Goal: Transaction & Acquisition: Purchase product/service

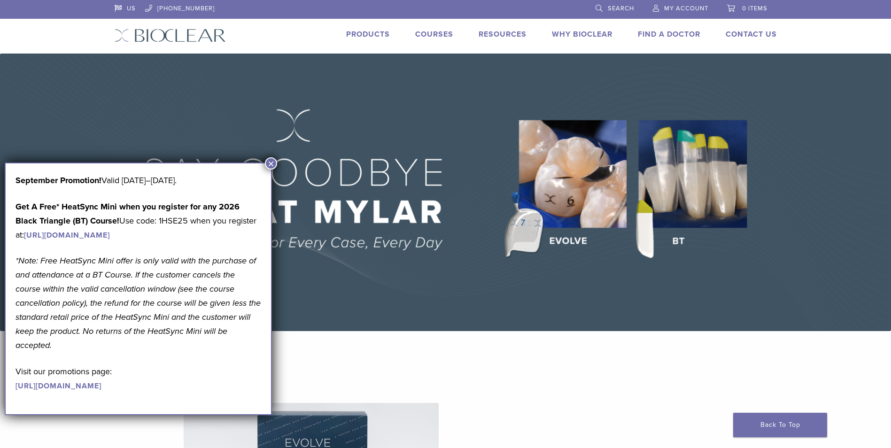
click at [382, 31] on link "Products" at bounding box center [368, 34] width 44 height 9
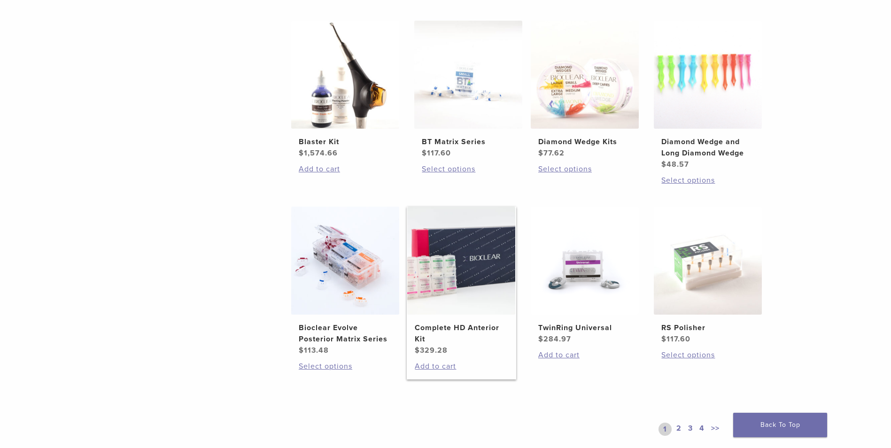
scroll to position [564, 0]
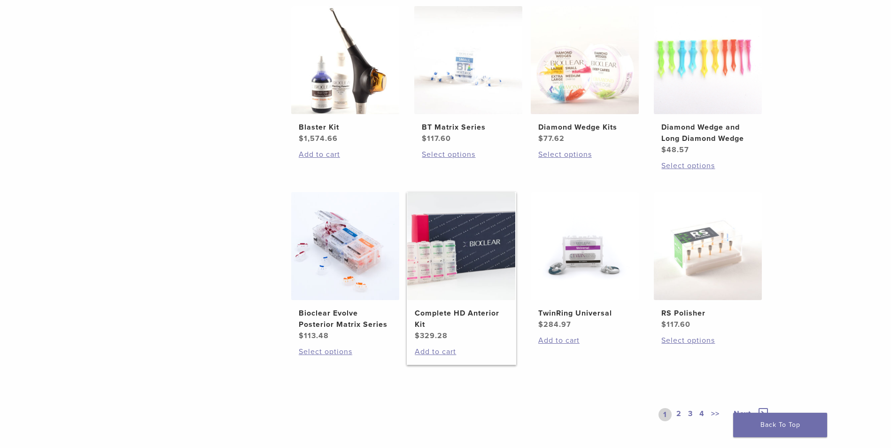
click at [467, 241] on img at bounding box center [461, 246] width 108 height 108
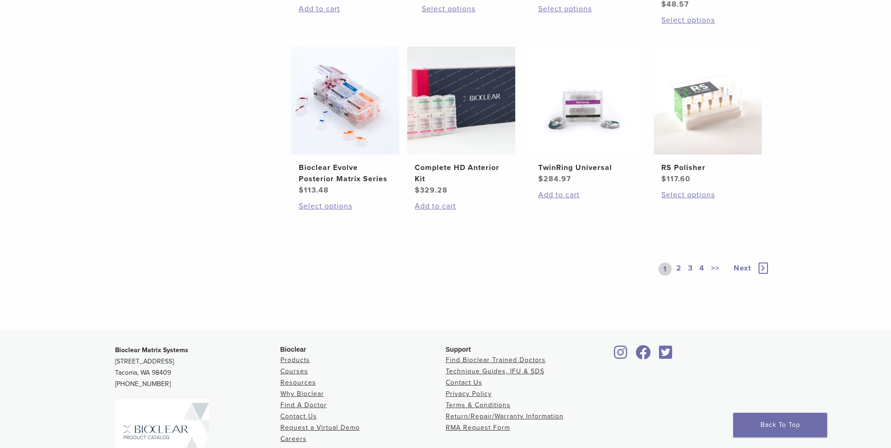
scroll to position [752, 0]
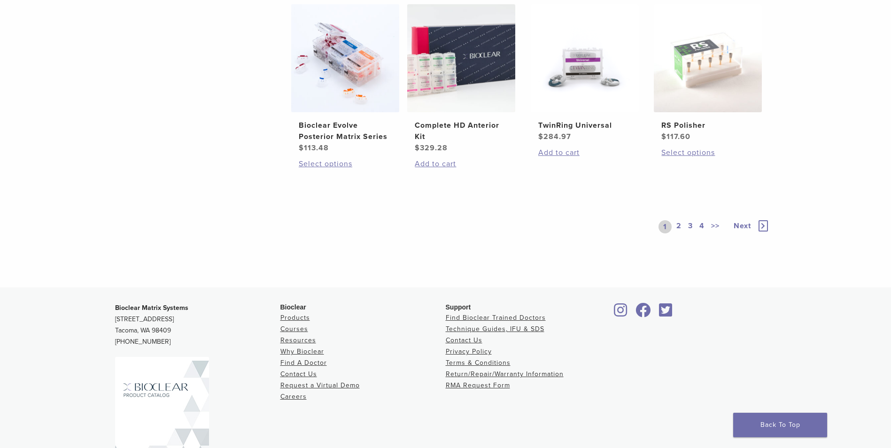
click at [679, 225] on link "2" at bounding box center [679, 226] width 9 height 13
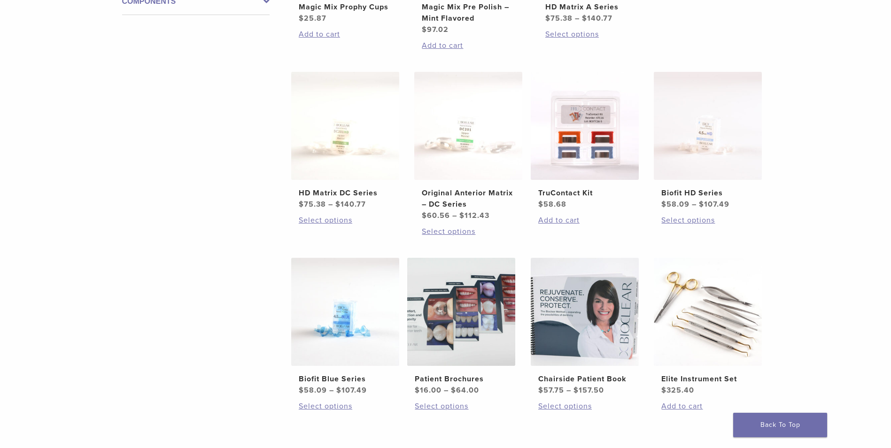
scroll to position [470, 0]
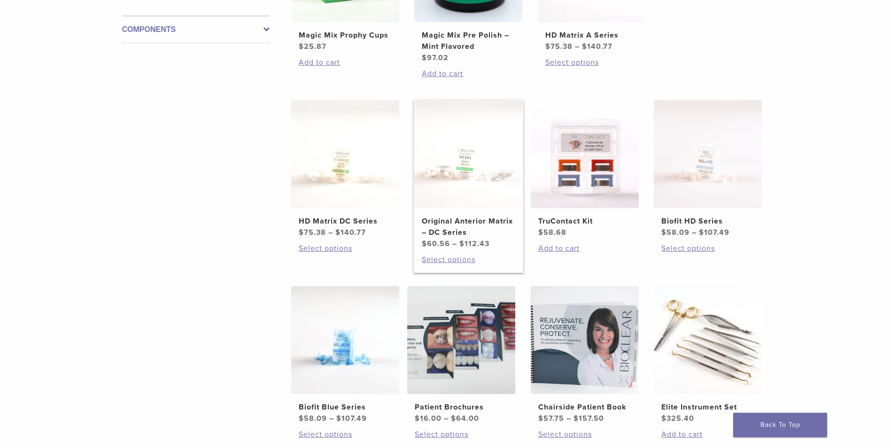
click at [491, 192] on img at bounding box center [468, 154] width 108 height 108
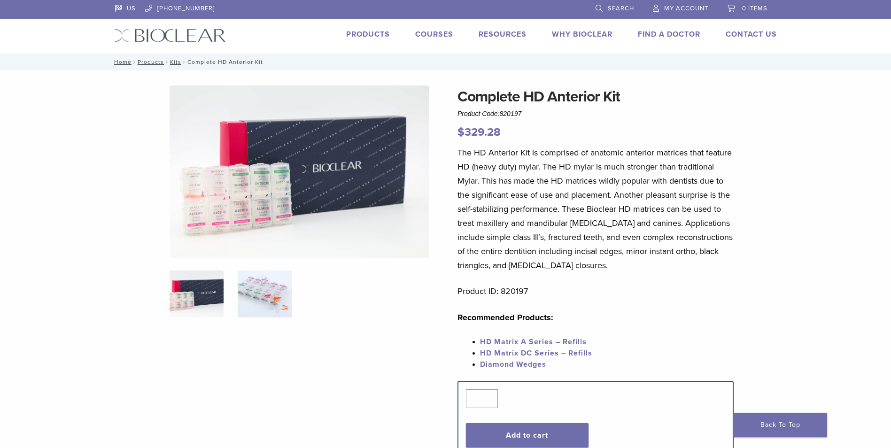
click at [251, 283] on img at bounding box center [265, 294] width 54 height 47
